Goal: Find contact information

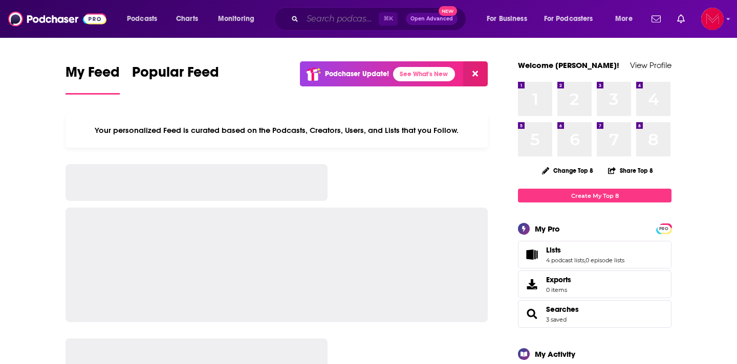
click at [335, 16] on input "Search podcasts, credits, & more..." at bounding box center [340, 19] width 76 height 16
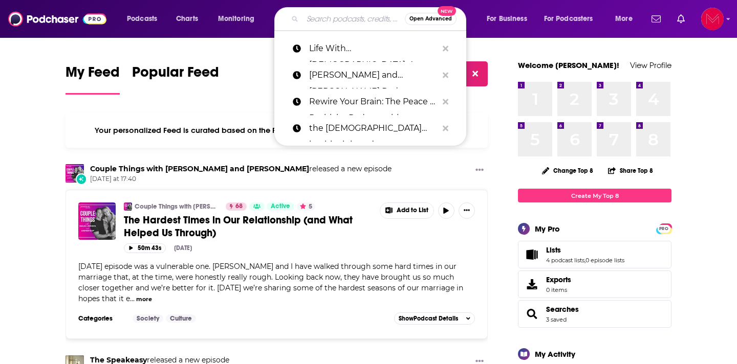
paste input "Strong. Confident. His. Podcast"
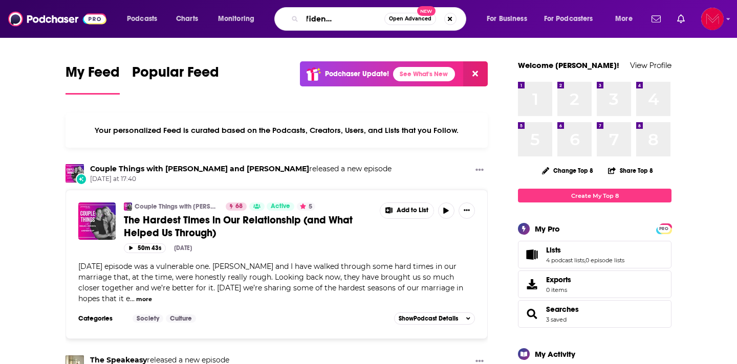
type input "Strong. Confident. His. Podcast"
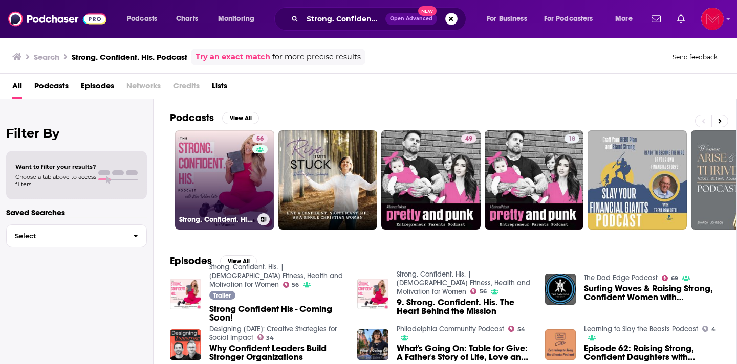
click at [235, 172] on link "56 Strong. Confident. His. | [DEMOGRAPHIC_DATA] Fitness, Health and Motivation …" at bounding box center [224, 179] width 99 height 99
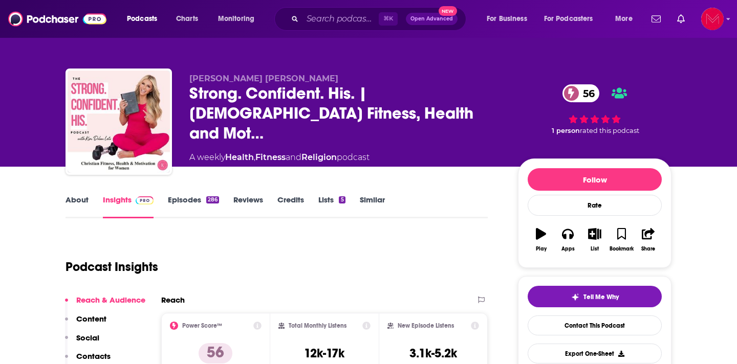
click at [187, 202] on link "Episodes 286" at bounding box center [193, 207] width 51 height 24
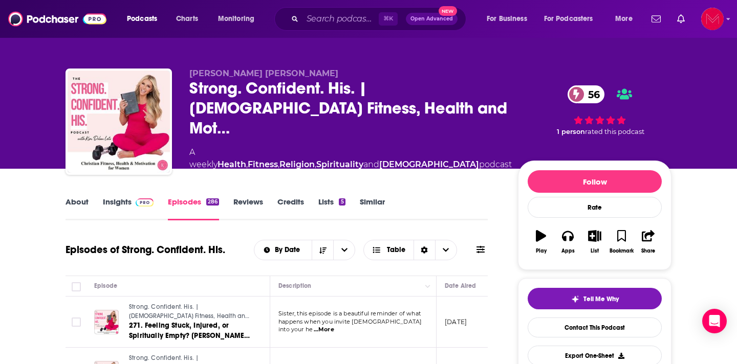
click at [119, 202] on link "Insights" at bounding box center [128, 209] width 51 height 24
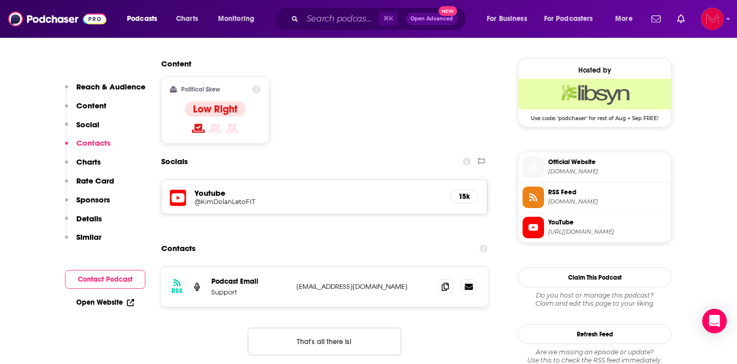
scroll to position [811, 0]
drag, startPoint x: 376, startPoint y: 209, endPoint x: 292, endPoint y: 214, distance: 84.1
click at [292, 268] on div "RSS Podcast Email Support [EMAIL_ADDRESS][DOMAIN_NAME] [EMAIL_ADDRESS][DOMAIN_N…" at bounding box center [324, 288] width 326 height 40
copy p "[EMAIL_ADDRESS][DOMAIN_NAME]"
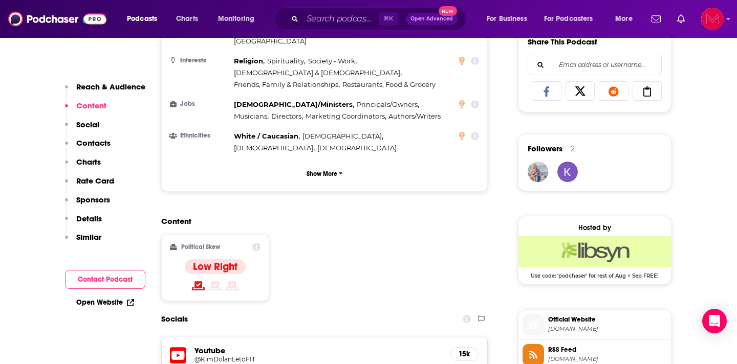
scroll to position [384, 0]
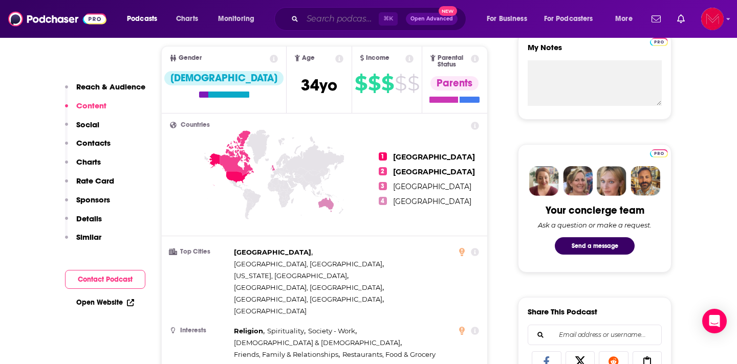
click at [329, 15] on input "Search podcasts, credits, & more..." at bounding box center [340, 19] width 76 height 16
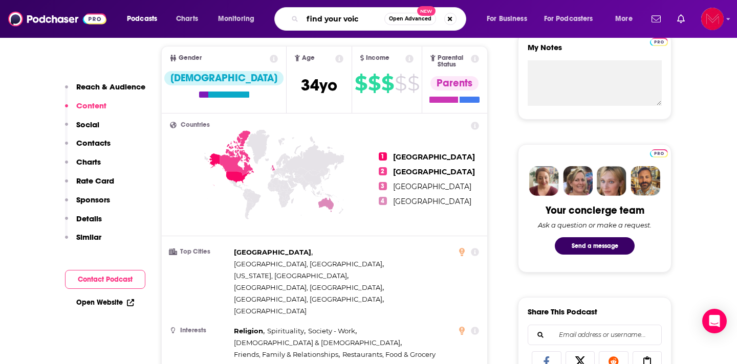
type input "find your voice"
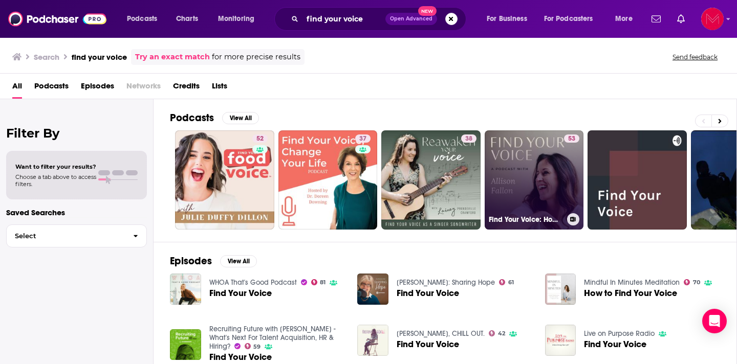
click at [519, 184] on link "53 Find Your Voice: How to Write When You're Not a Writer" at bounding box center [533, 179] width 99 height 99
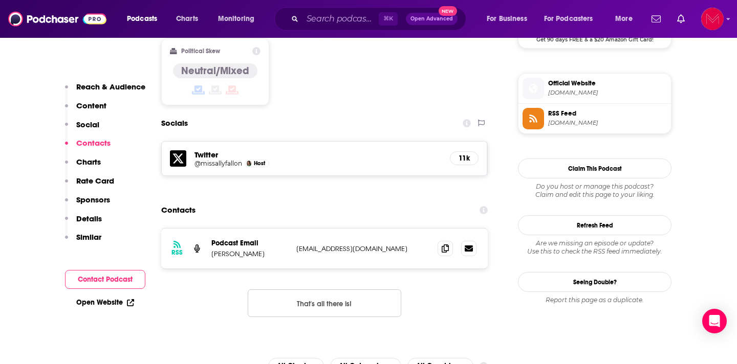
scroll to position [902, 0]
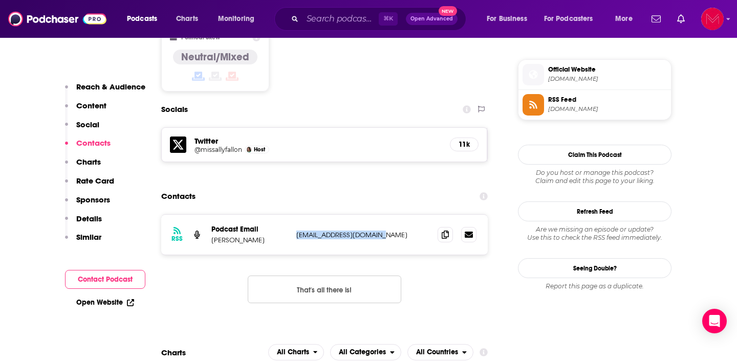
drag, startPoint x: 381, startPoint y: 186, endPoint x: 297, endPoint y: 184, distance: 83.9
click at [297, 231] on p "[EMAIL_ADDRESS][DOMAIN_NAME]" at bounding box center [362, 235] width 133 height 9
copy p "[EMAIL_ADDRESS][DOMAIN_NAME]"
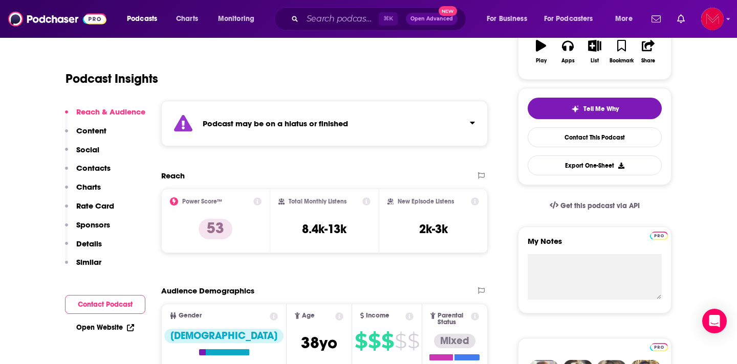
scroll to position [0, 0]
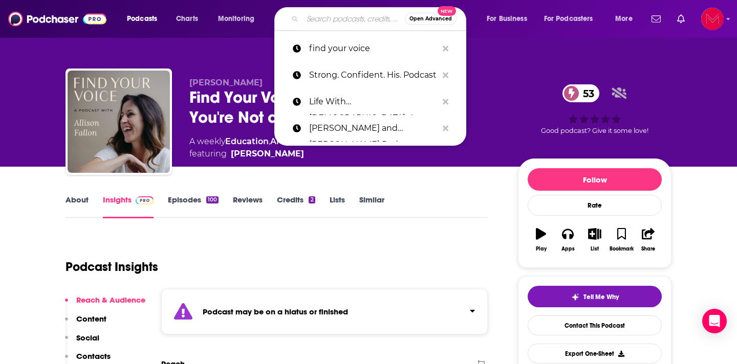
click at [321, 24] on input "Search podcasts, credits, & more..." at bounding box center [353, 19] width 102 height 16
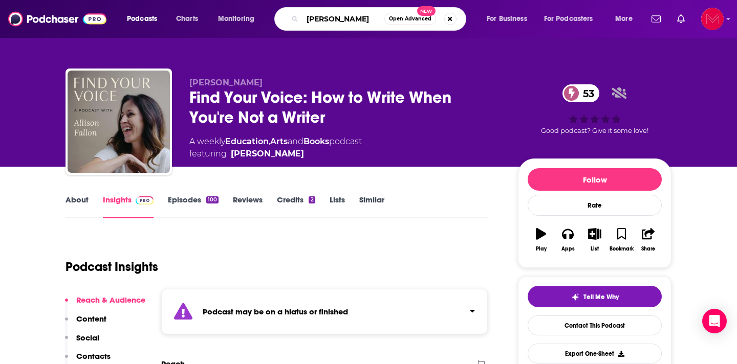
type input "[PERSON_NAME]"
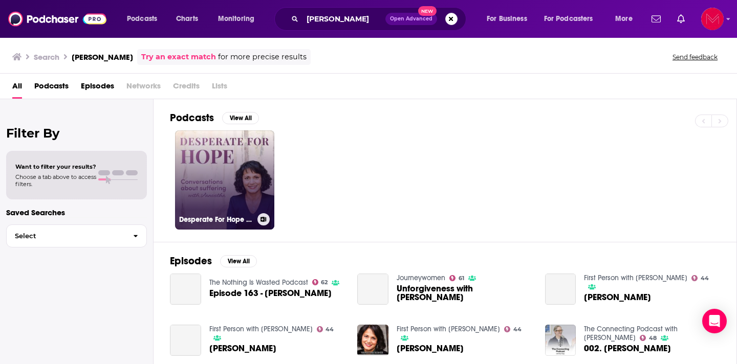
click at [244, 160] on link "Desperate For Hope with [PERSON_NAME]" at bounding box center [224, 179] width 99 height 99
